Goal: Task Accomplishment & Management: Use online tool/utility

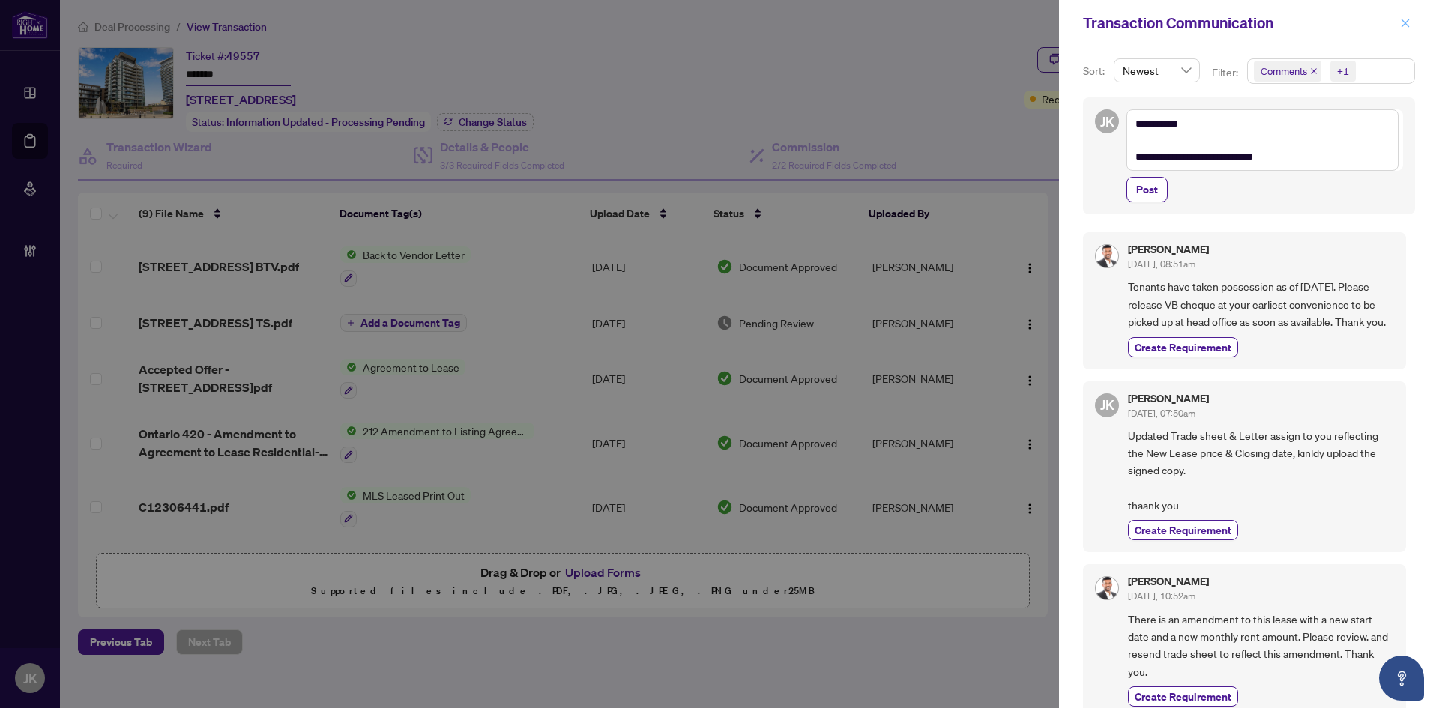
click at [1404, 16] on span "button" at bounding box center [1405, 23] width 10 height 24
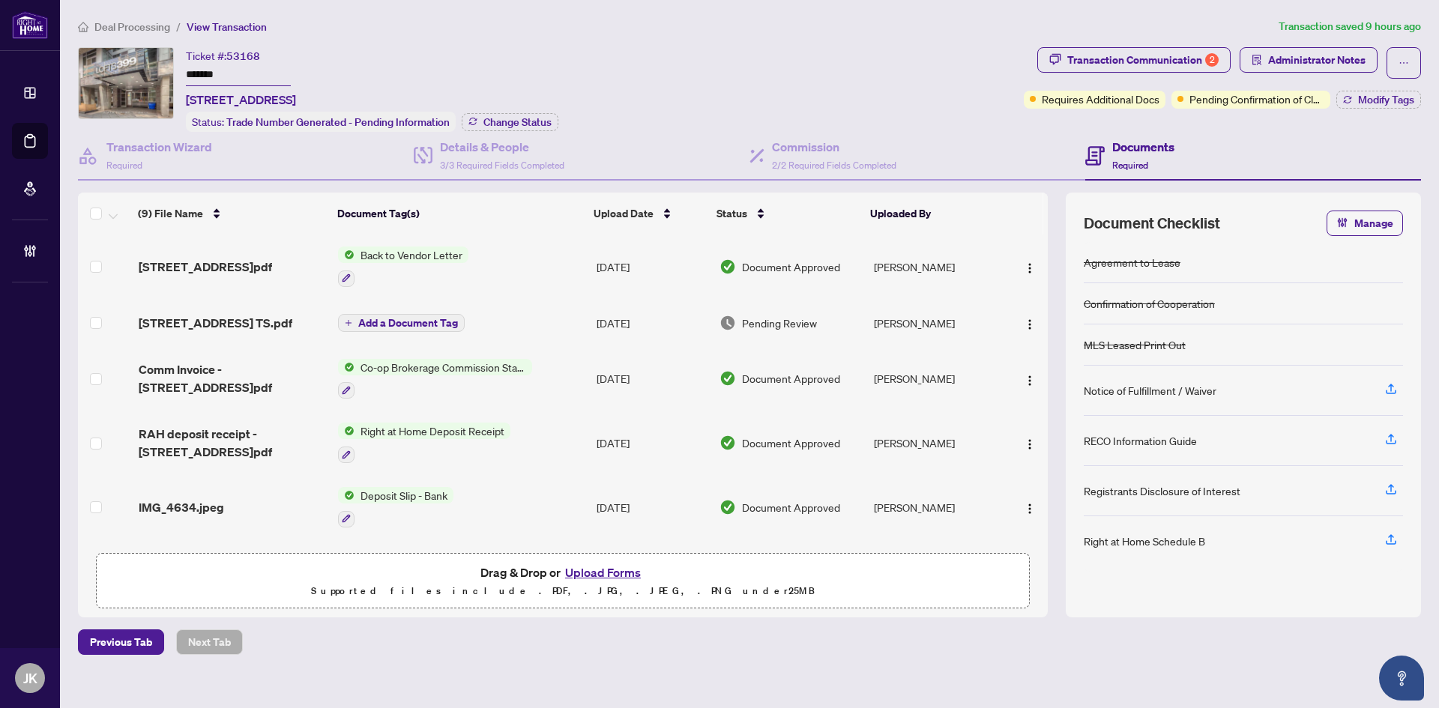
drag, startPoint x: 259, startPoint y: 70, endPoint x: 139, endPoint y: 67, distance: 120.7
click at [139, 67] on div "Ticket #: 53168 ******* [STREET_ADDRESS] Status: Trade Number Generated - Pendi…" at bounding box center [548, 89] width 940 height 85
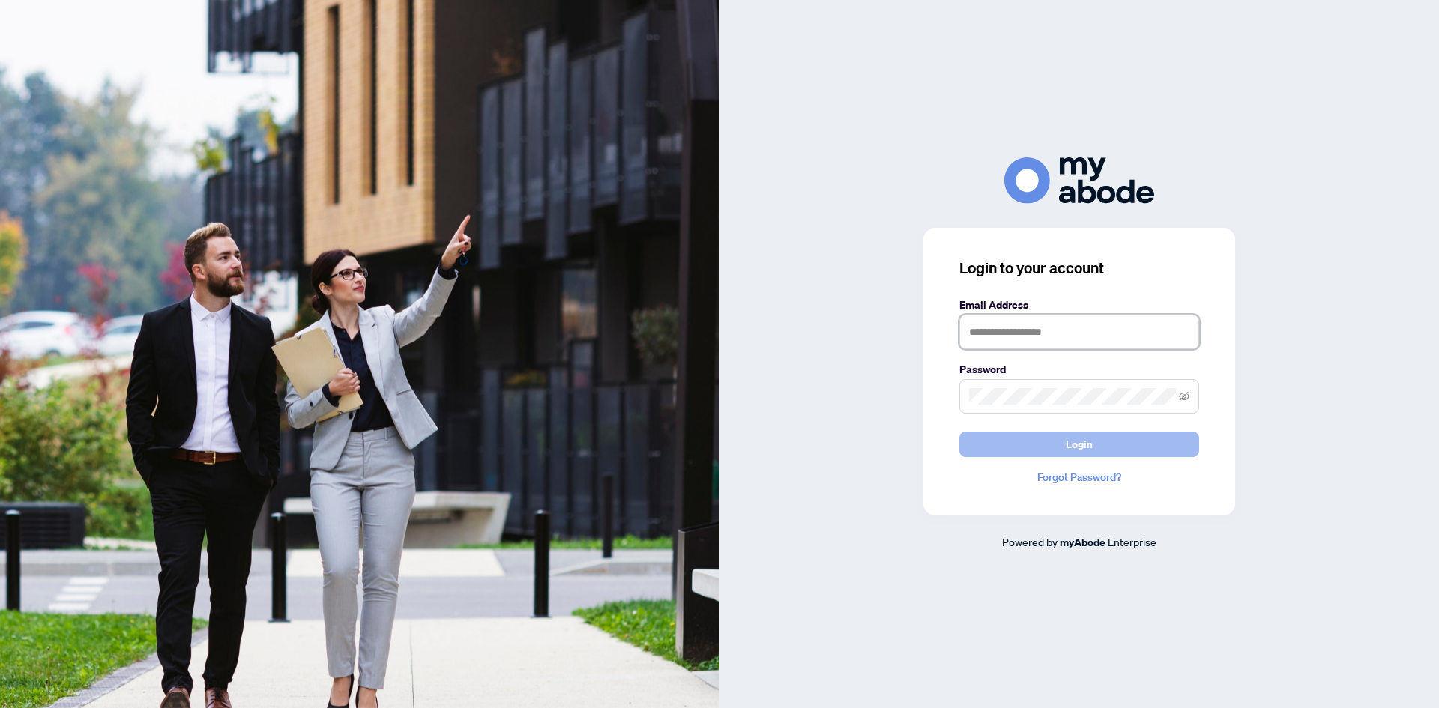
type input "**********"
click at [1101, 452] on button "Login" at bounding box center [1079, 444] width 240 height 25
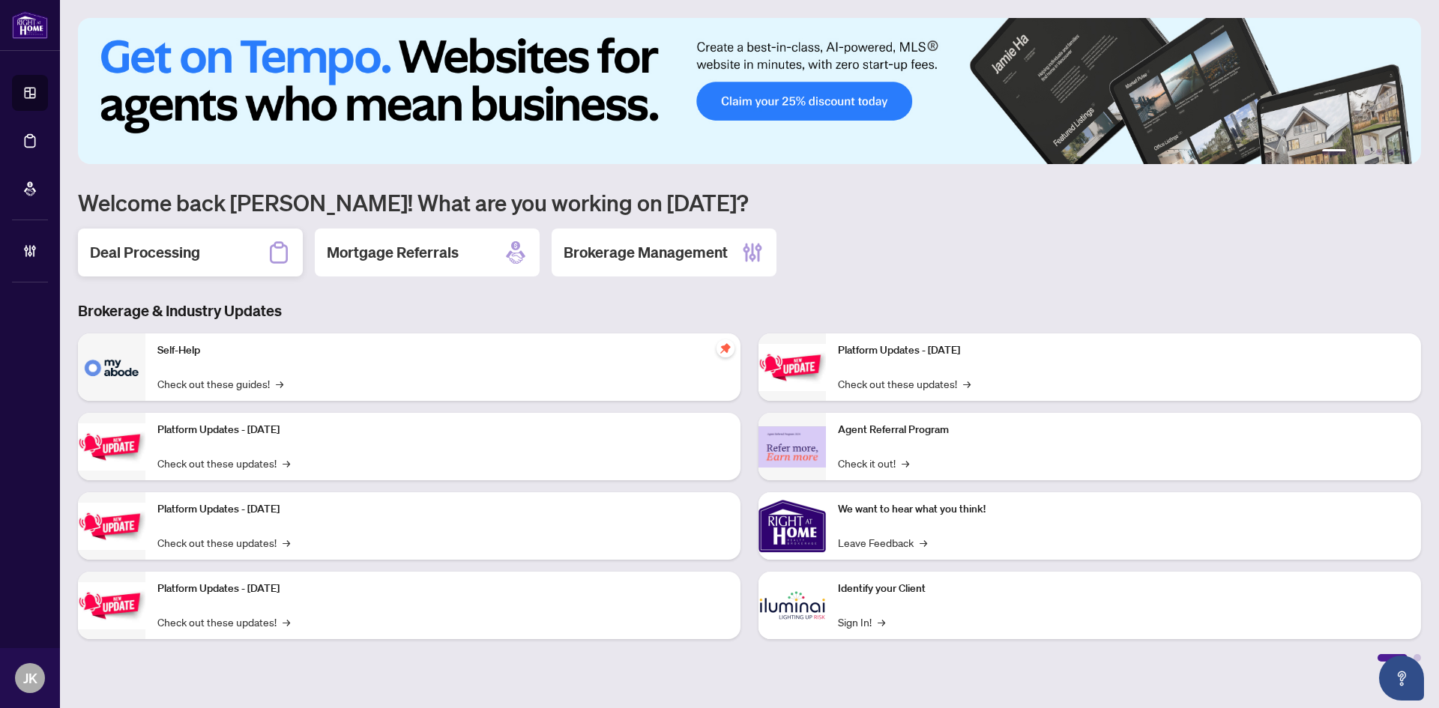
click at [168, 247] on h2 "Deal Processing" at bounding box center [145, 252] width 110 height 21
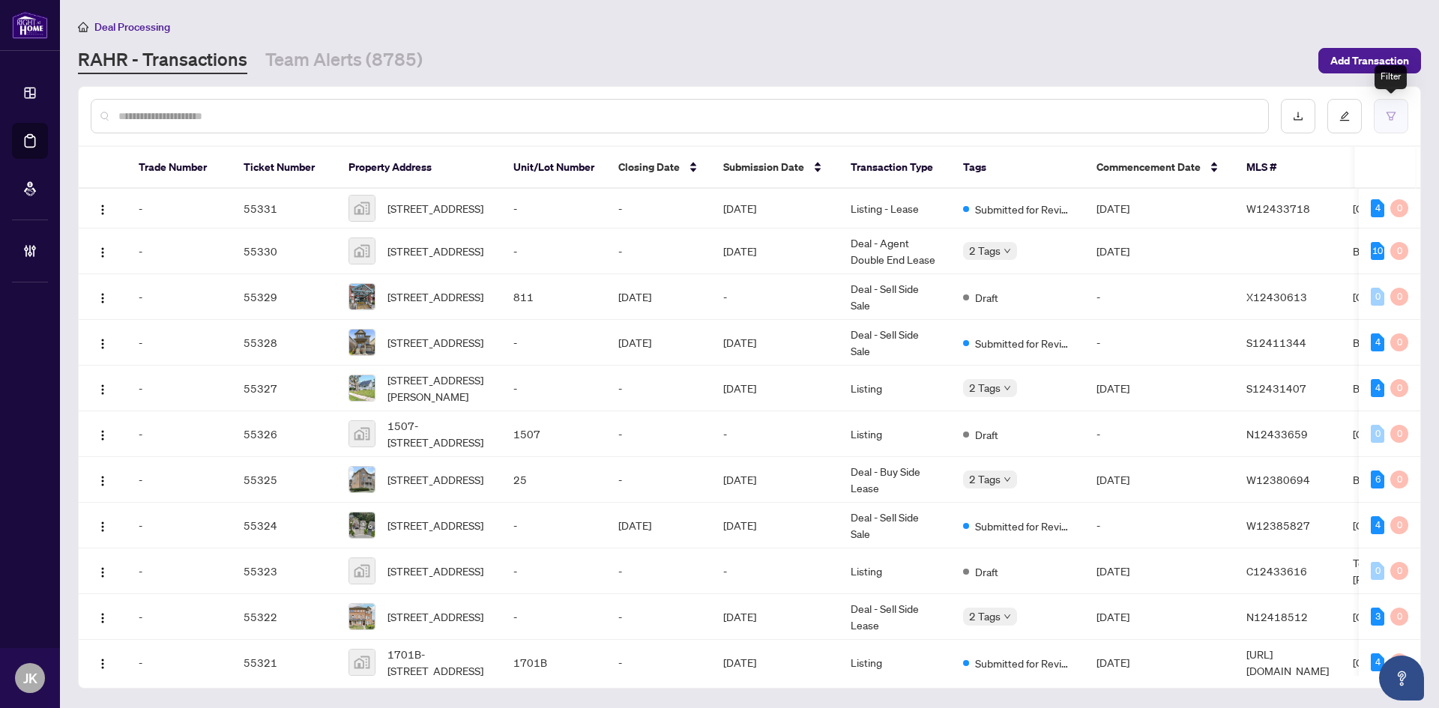
click at [1387, 111] on icon "filter" at bounding box center [1391, 116] width 10 height 10
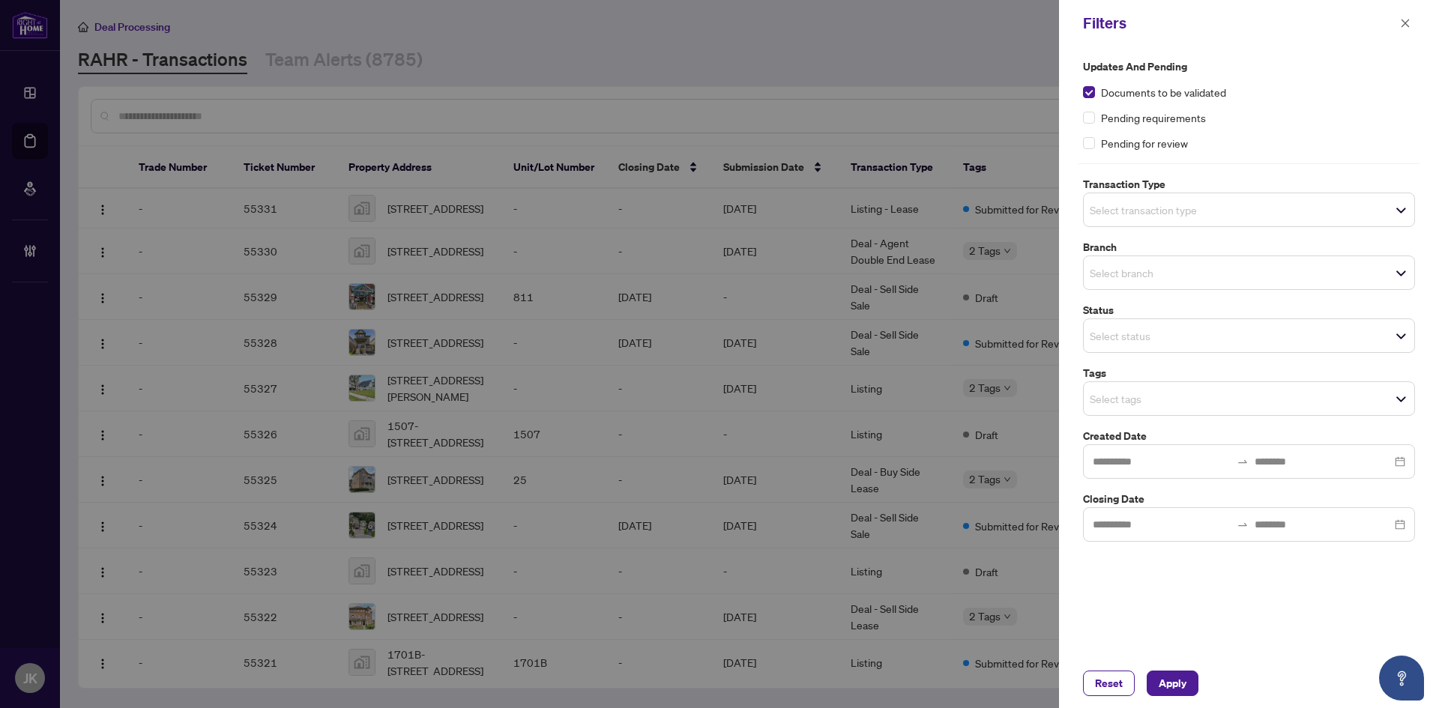
click at [1127, 206] on input "search" at bounding box center [1142, 210] width 105 height 18
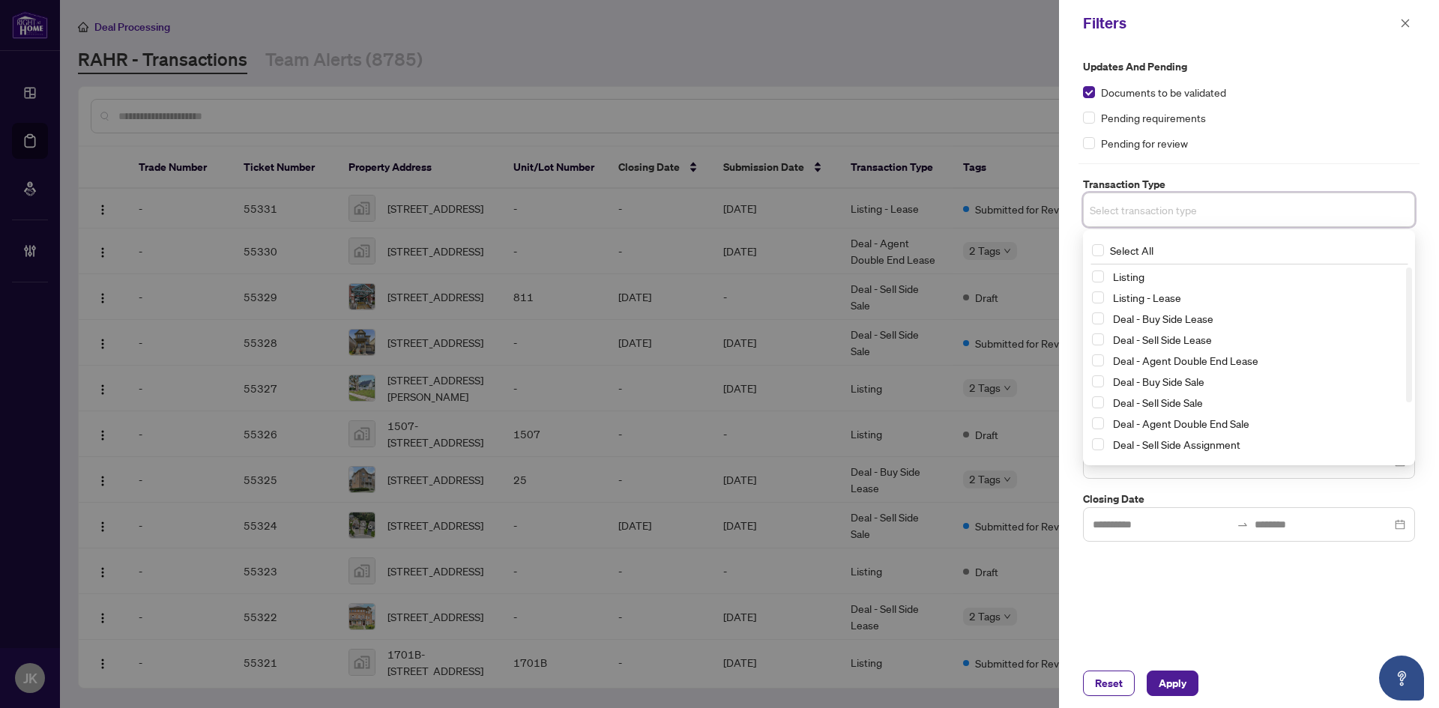
click at [1103, 325] on div "Deal - Buy Side Lease" at bounding box center [1249, 319] width 314 height 18
click at [1093, 322] on span "Select Deal - Buy Side Lease" at bounding box center [1098, 319] width 12 height 12
click at [1094, 338] on span "Select Deal - Sell Side Lease" at bounding box center [1098, 343] width 12 height 12
click at [1097, 364] on span "Select Deal - Agent Double End Lease" at bounding box center [1098, 364] width 12 height 12
click at [1099, 388] on span "Select Deal - Buy Side Sale" at bounding box center [1098, 385] width 12 height 12
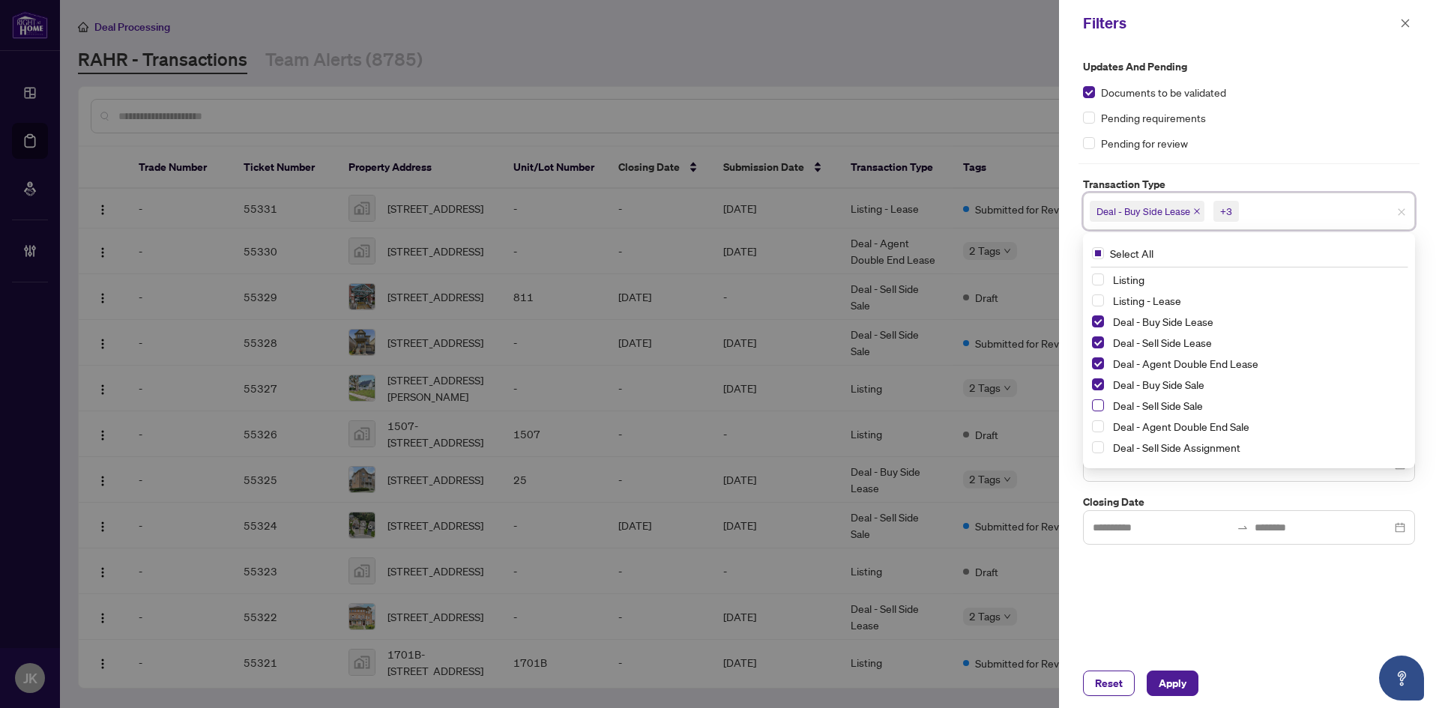
click at [1100, 409] on span "Select Deal - Sell Side Sale" at bounding box center [1098, 406] width 12 height 12
click at [1097, 431] on span "Select Deal - Agent Double End Sale" at bounding box center [1098, 427] width 12 height 12
click at [1097, 359] on div "Deal - Sell Side Assignment" at bounding box center [1249, 367] width 314 height 18
click at [1097, 367] on span "Select Deal - Sell Side Assignment" at bounding box center [1098, 367] width 12 height 12
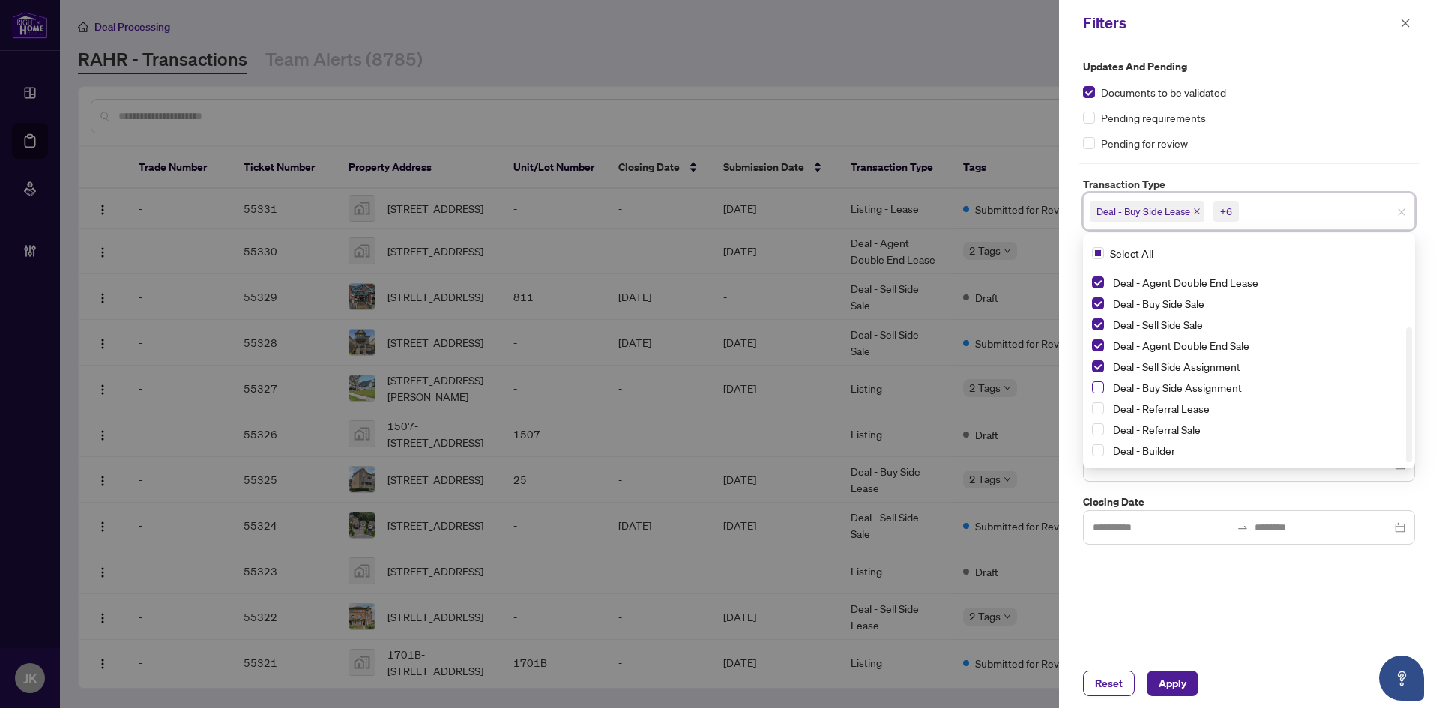
click at [1097, 391] on span "Select Deal - Buy Side Assignment" at bounding box center [1098, 388] width 12 height 12
click at [1259, 624] on div "Updates and Pending Documents to be validated Pending requirements Pending for …" at bounding box center [1249, 352] width 380 height 612
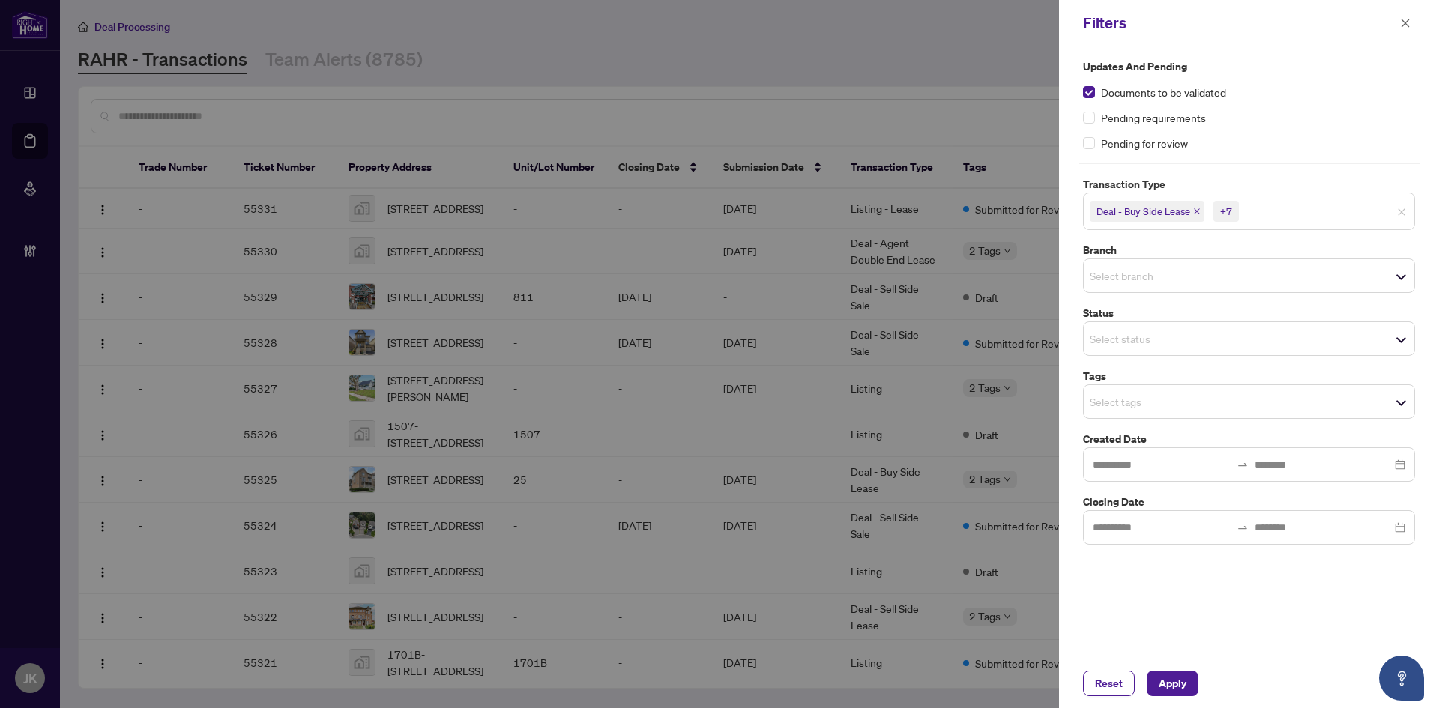
click at [1128, 280] on input "search" at bounding box center [1142, 276] width 105 height 18
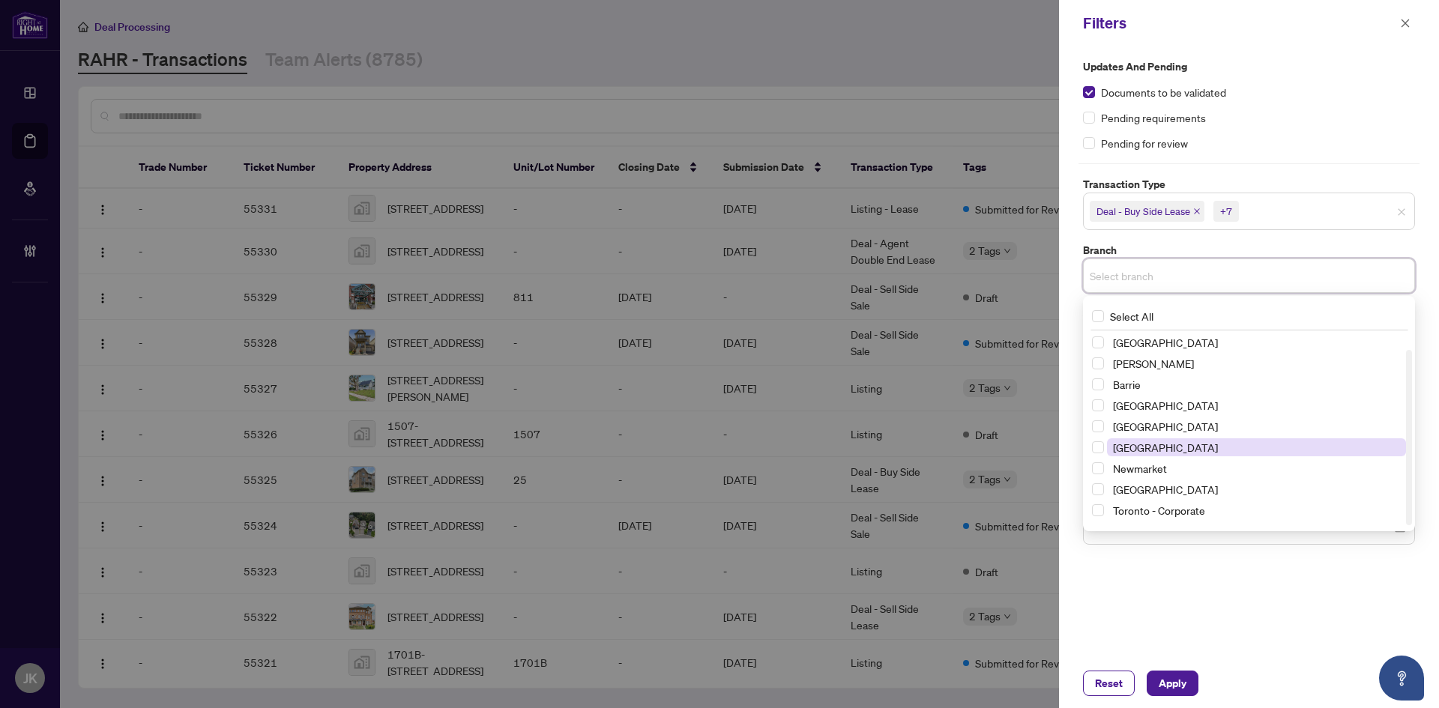
scroll to position [18, 0]
click at [1094, 491] on span "Select Toronto - Corporate" at bounding box center [1098, 492] width 12 height 12
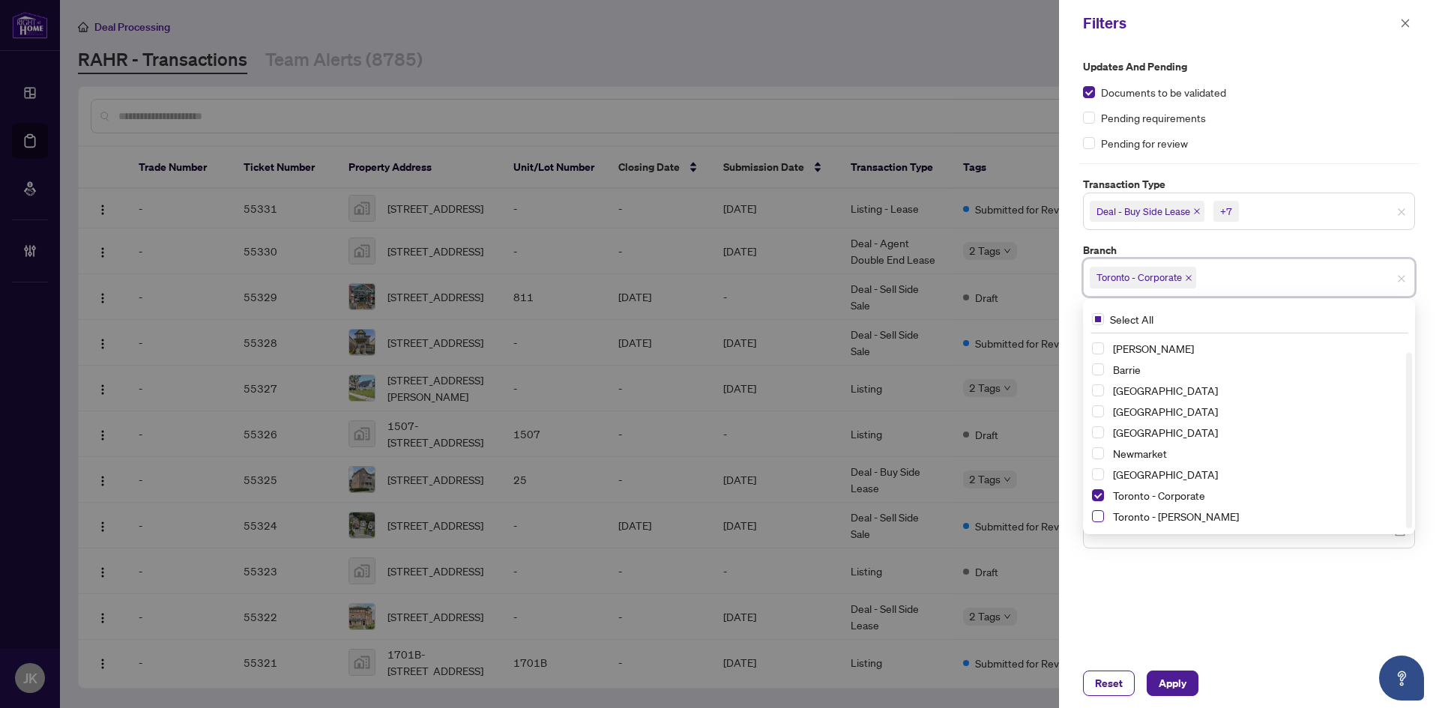
click at [1098, 516] on span "Select Toronto - Don Mills" at bounding box center [1098, 516] width 12 height 12
click at [1229, 625] on div "Updates and Pending Documents to be validated Pending requirements Pending for …" at bounding box center [1249, 352] width 380 height 612
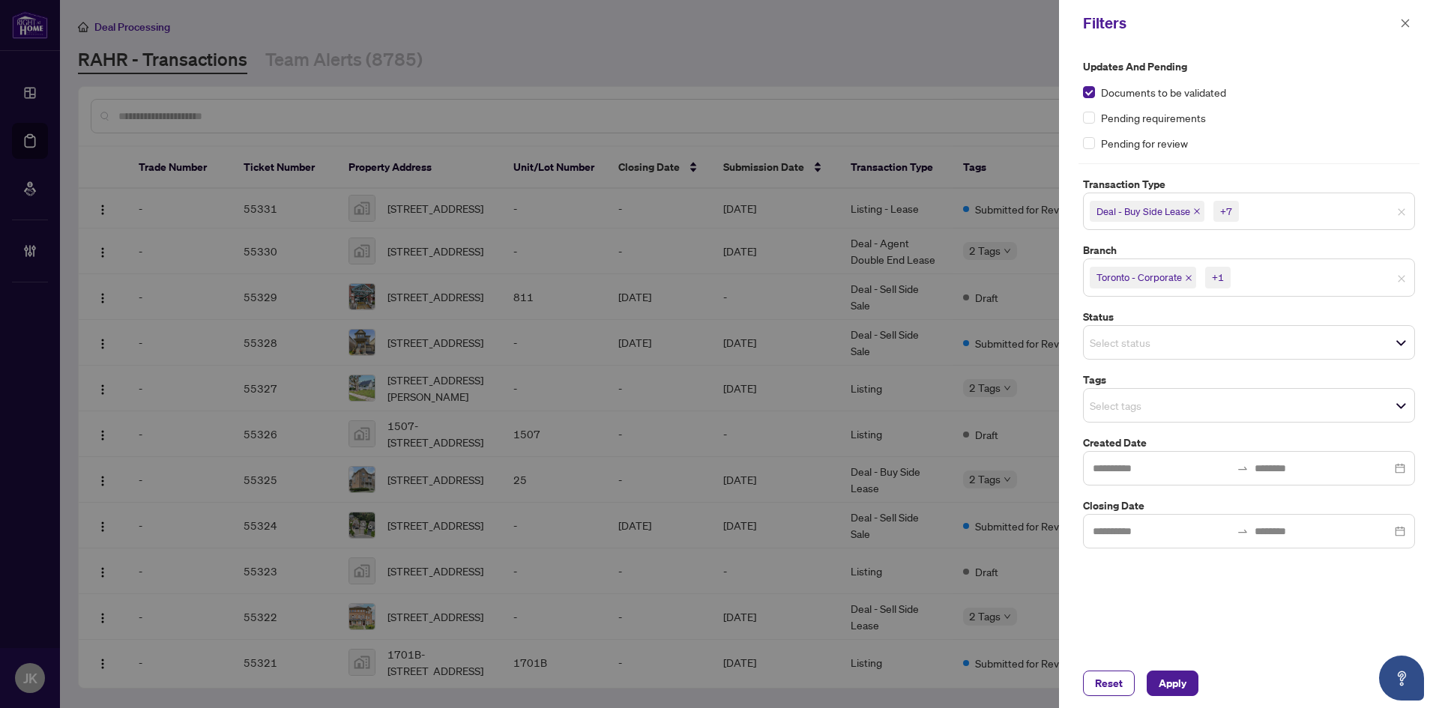
click at [1158, 339] on input "search" at bounding box center [1142, 343] width 105 height 18
click at [1249, 654] on div "Updates and Pending Documents to be validated Pending requirements Pending for …" at bounding box center [1249, 352] width 380 height 612
click at [1147, 406] on input "search" at bounding box center [1142, 406] width 105 height 18
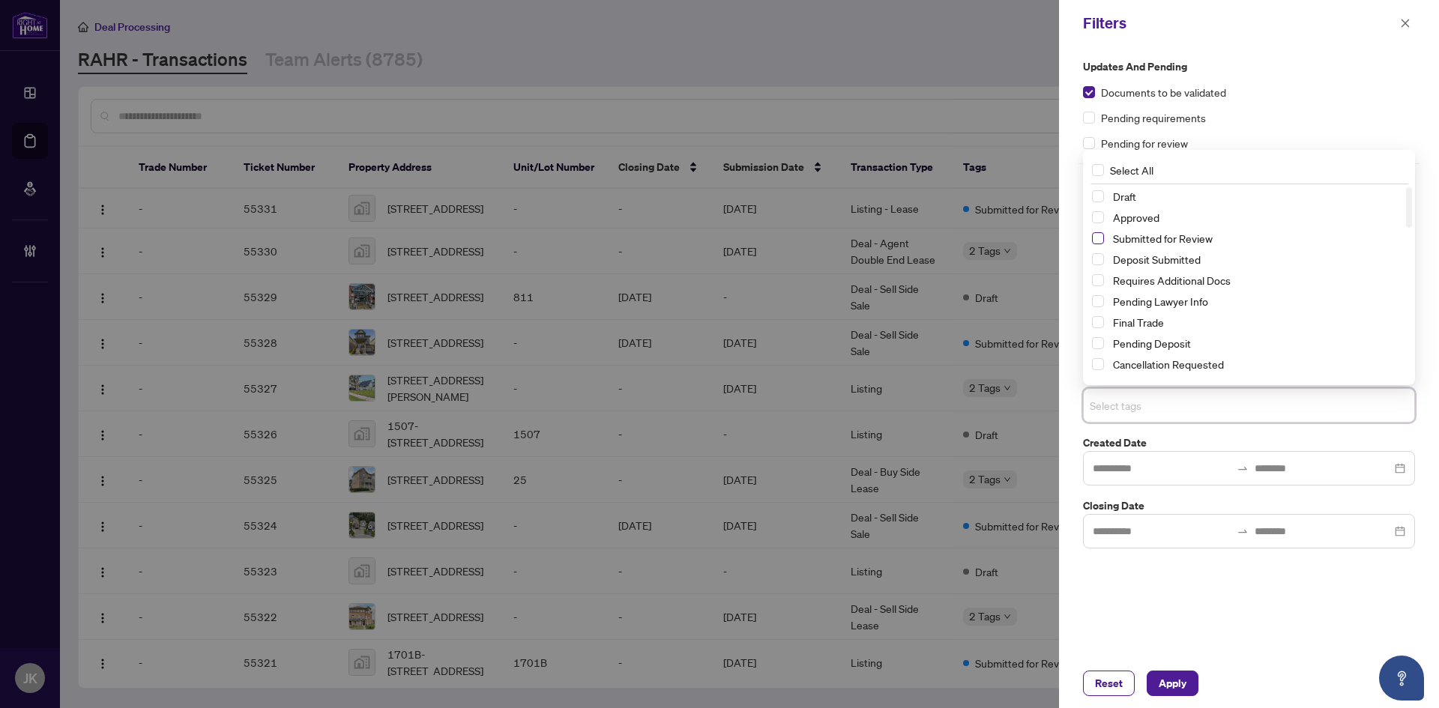
click at [1097, 241] on span "Select Submitted for Review" at bounding box center [1098, 238] width 12 height 12
click at [1159, 684] on span "Apply" at bounding box center [1173, 684] width 28 height 24
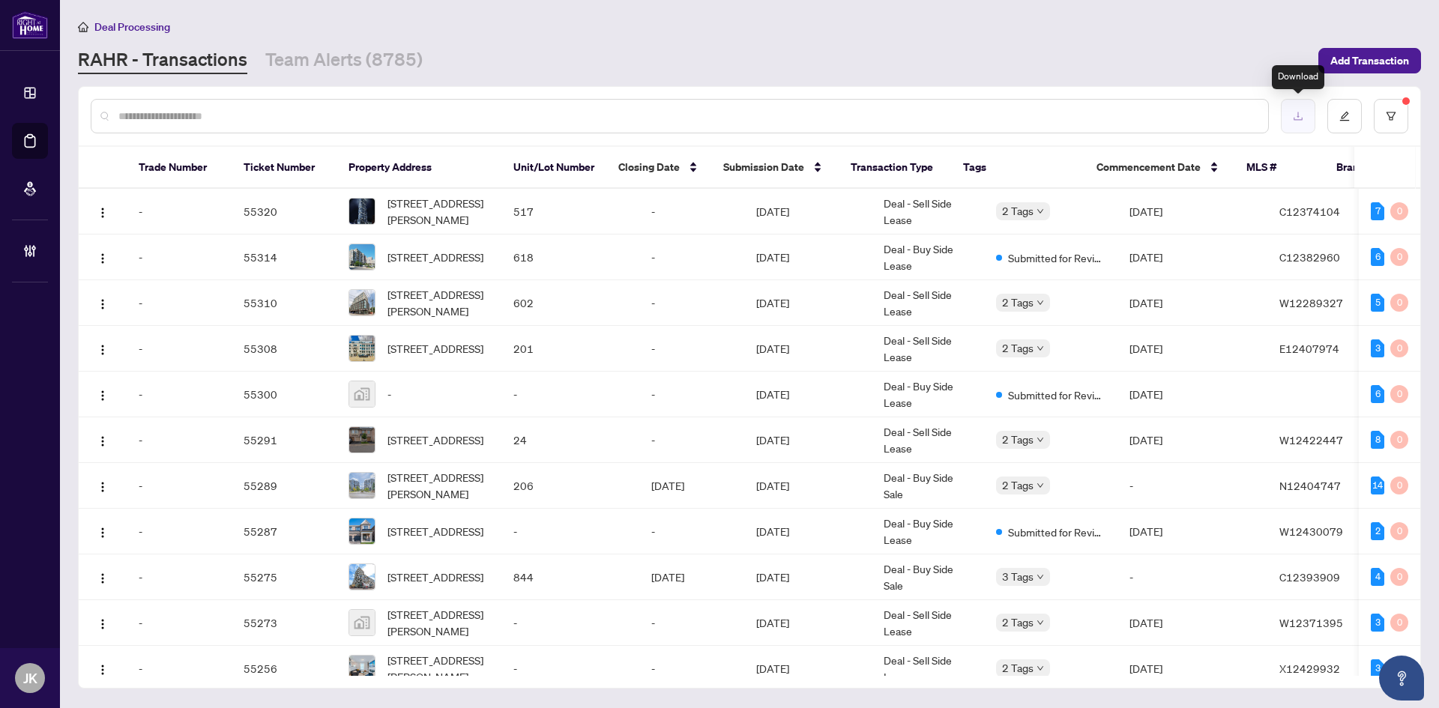
click at [1299, 118] on icon "download" at bounding box center [1298, 116] width 10 height 10
